Goal: Transaction & Acquisition: Purchase product/service

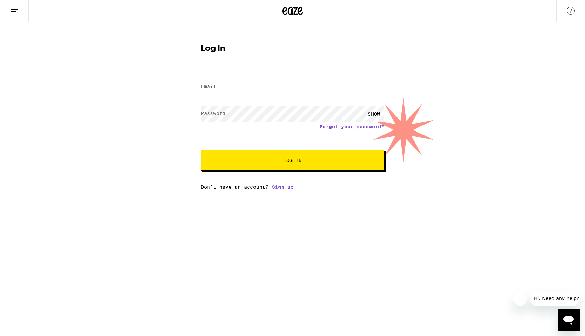
click at [250, 83] on input "Email" at bounding box center [292, 86] width 183 height 15
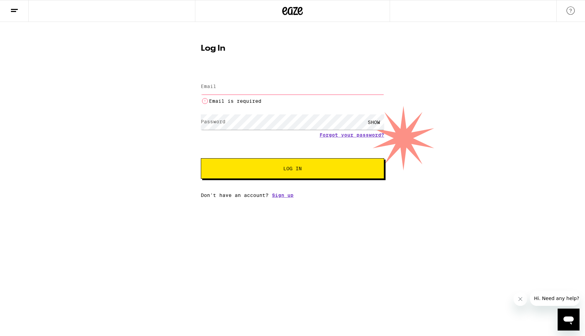
click at [270, 92] on input "Email" at bounding box center [292, 86] width 183 height 15
type input "[EMAIL_ADDRESS][DOMAIN_NAME]"
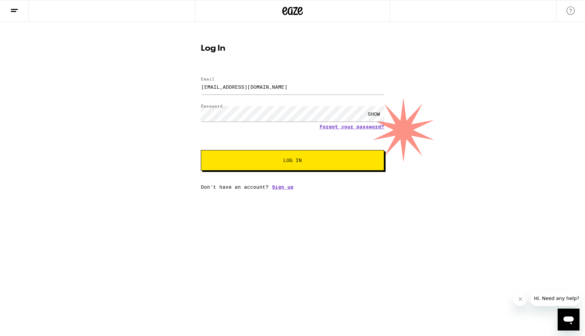
click at [285, 152] on button "Log In" at bounding box center [292, 160] width 183 height 21
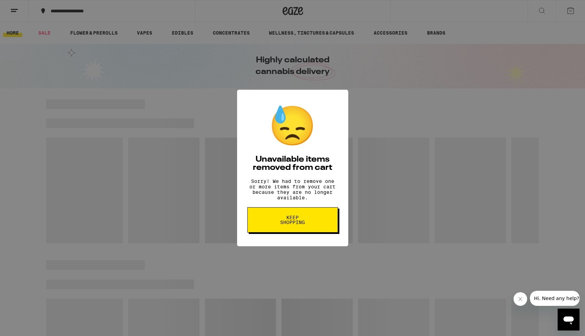
click at [283, 225] on span "Keep Shopping" at bounding box center [292, 220] width 35 height 10
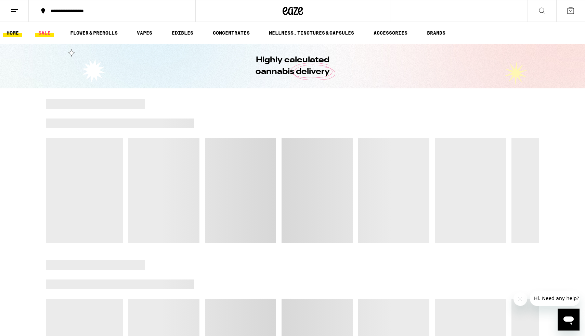
click at [39, 33] on link "SALE" at bounding box center [44, 33] width 19 height 8
click at [86, 30] on link "FLOWER & PREROLLS" at bounding box center [94, 33] width 54 height 8
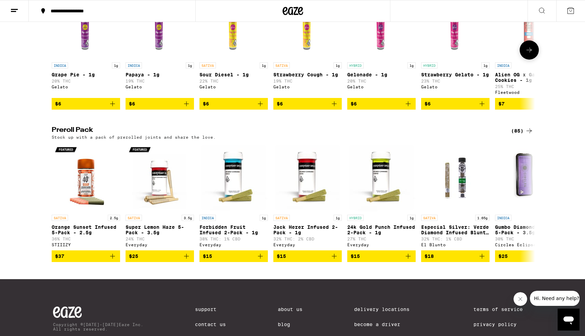
scroll to position [375, 0]
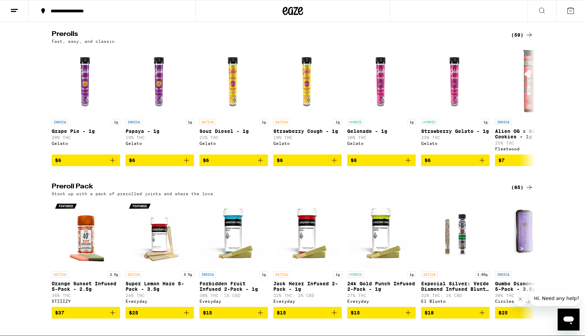
click at [519, 39] on div "(59)" at bounding box center [522, 35] width 22 height 8
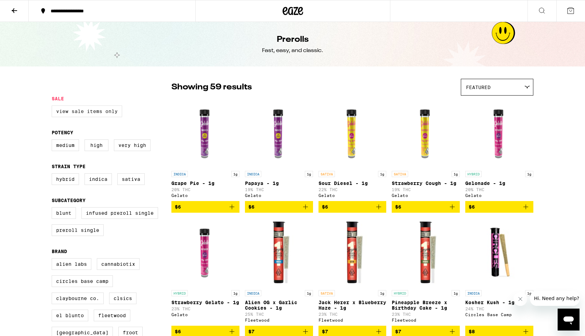
click at [96, 113] on label "View Sale Items Only" at bounding box center [87, 111] width 71 height 12
click at [53, 107] on input "View Sale Items Only" at bounding box center [53, 106] width 0 height 0
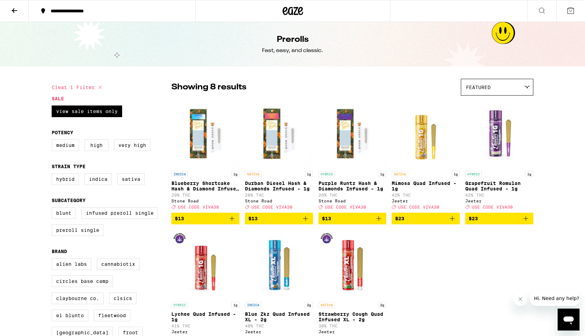
click at [102, 86] on icon at bounding box center [100, 87] width 8 height 8
checkbox input "false"
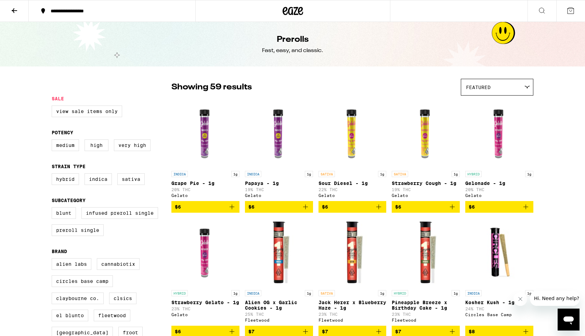
click at [18, 10] on icon at bounding box center [14, 11] width 8 height 8
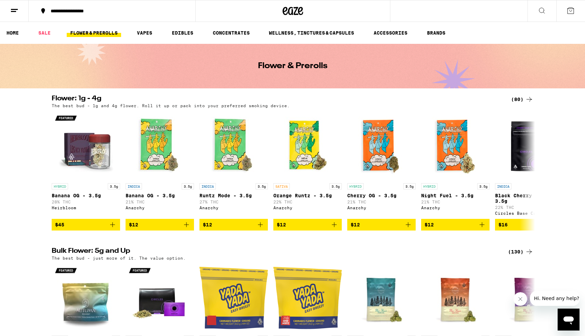
click at [78, 33] on link "FLOWER & PREROLLS" at bounding box center [94, 33] width 54 height 8
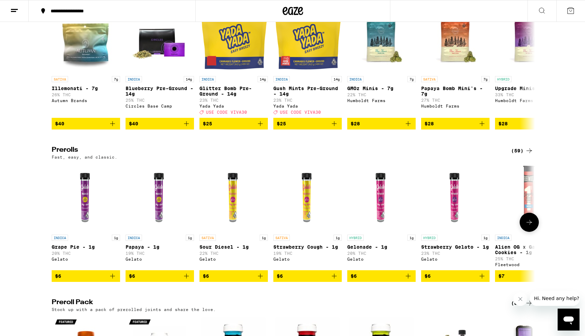
scroll to position [265, 0]
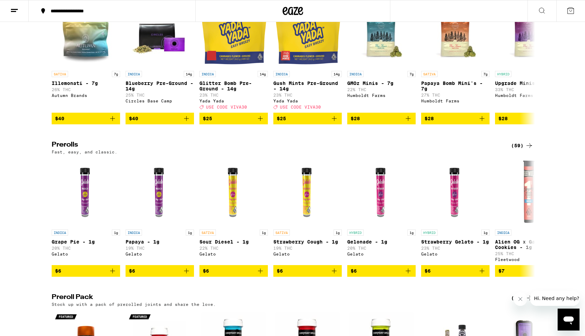
click at [517, 150] on div "(59)" at bounding box center [522, 145] width 22 height 8
